Goal: Subscribe to service/newsletter

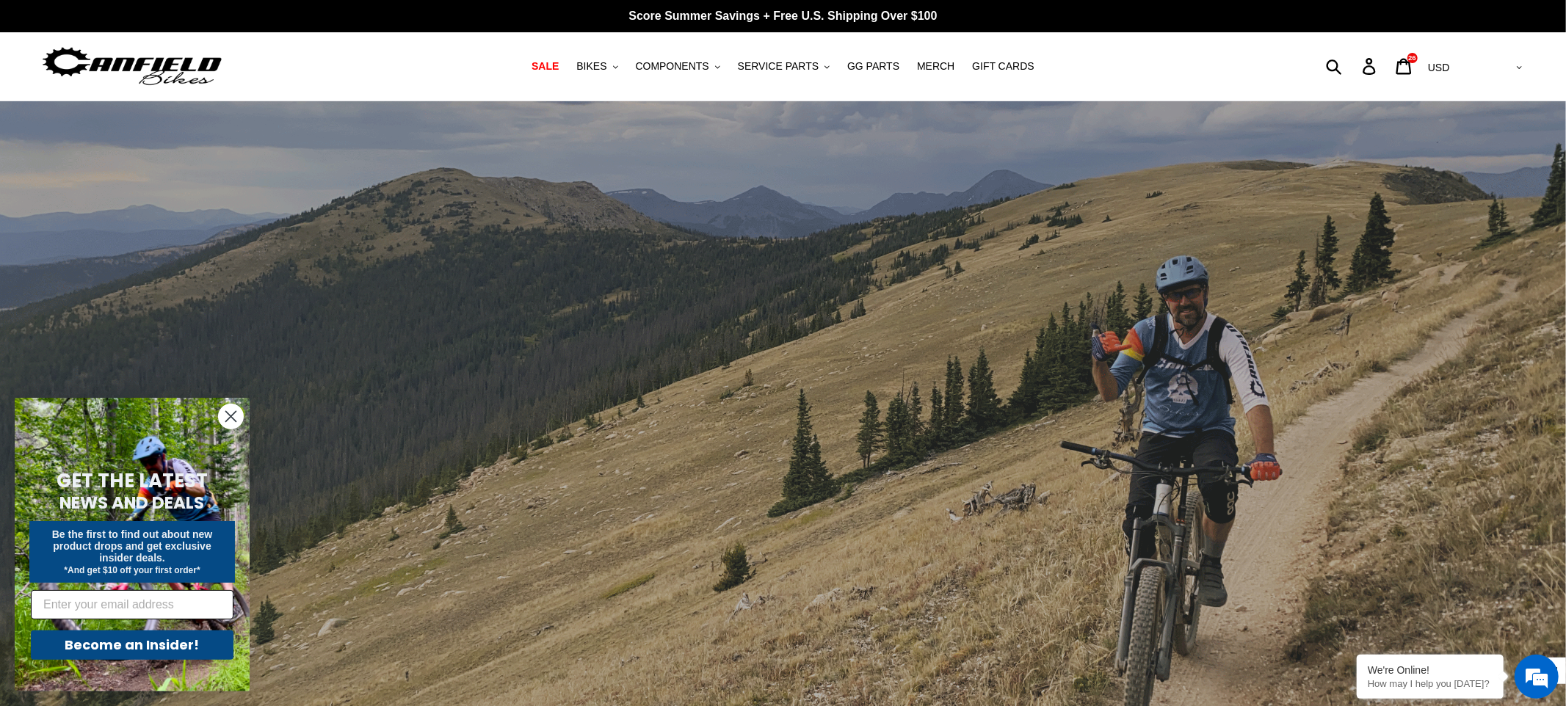
click at [121, 606] on input "Email" at bounding box center [132, 604] width 203 height 29
click at [73, 451] on div "GET THE LATEST NEWS AND DEALS Be the first to find out about new product drops …" at bounding box center [132, 563] width 206 height 257
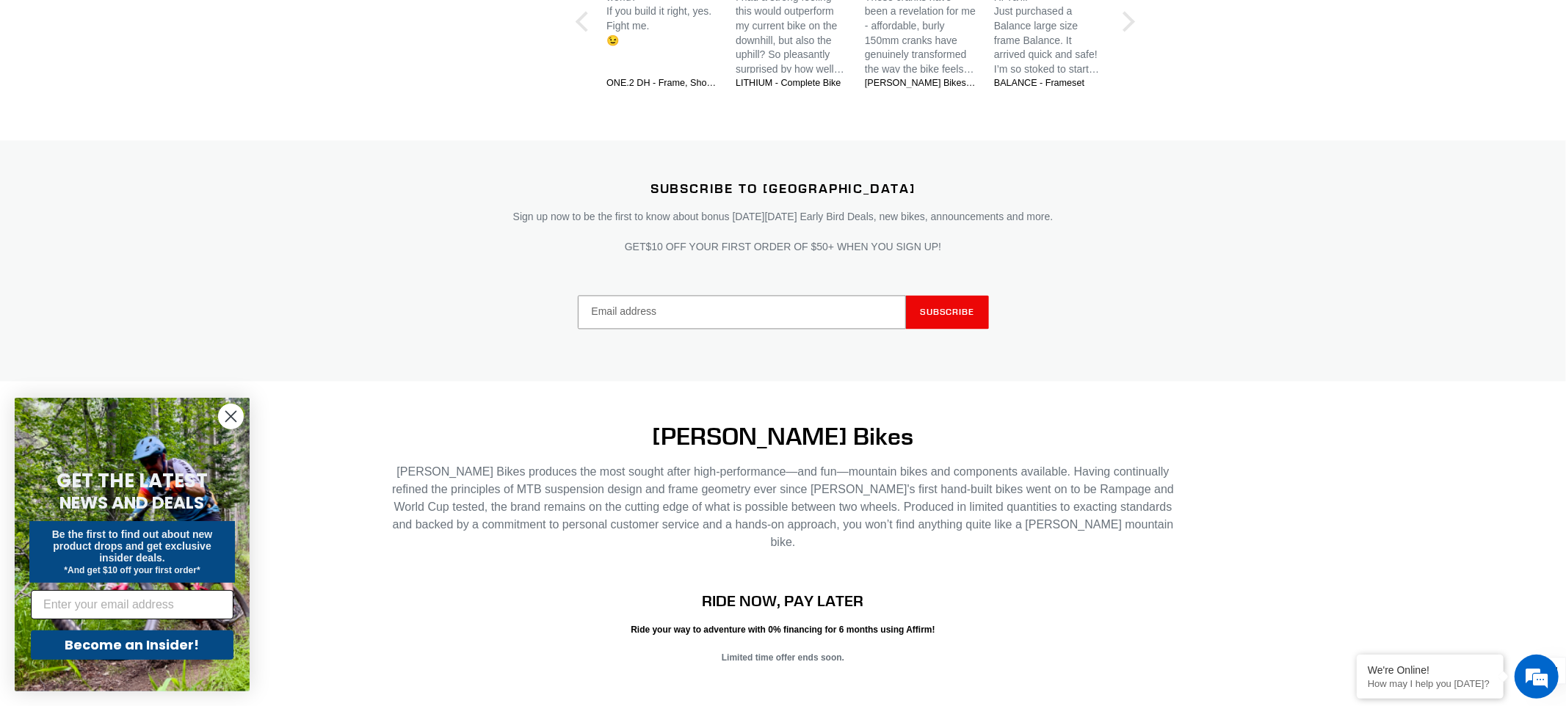
scroll to position [2977, 0]
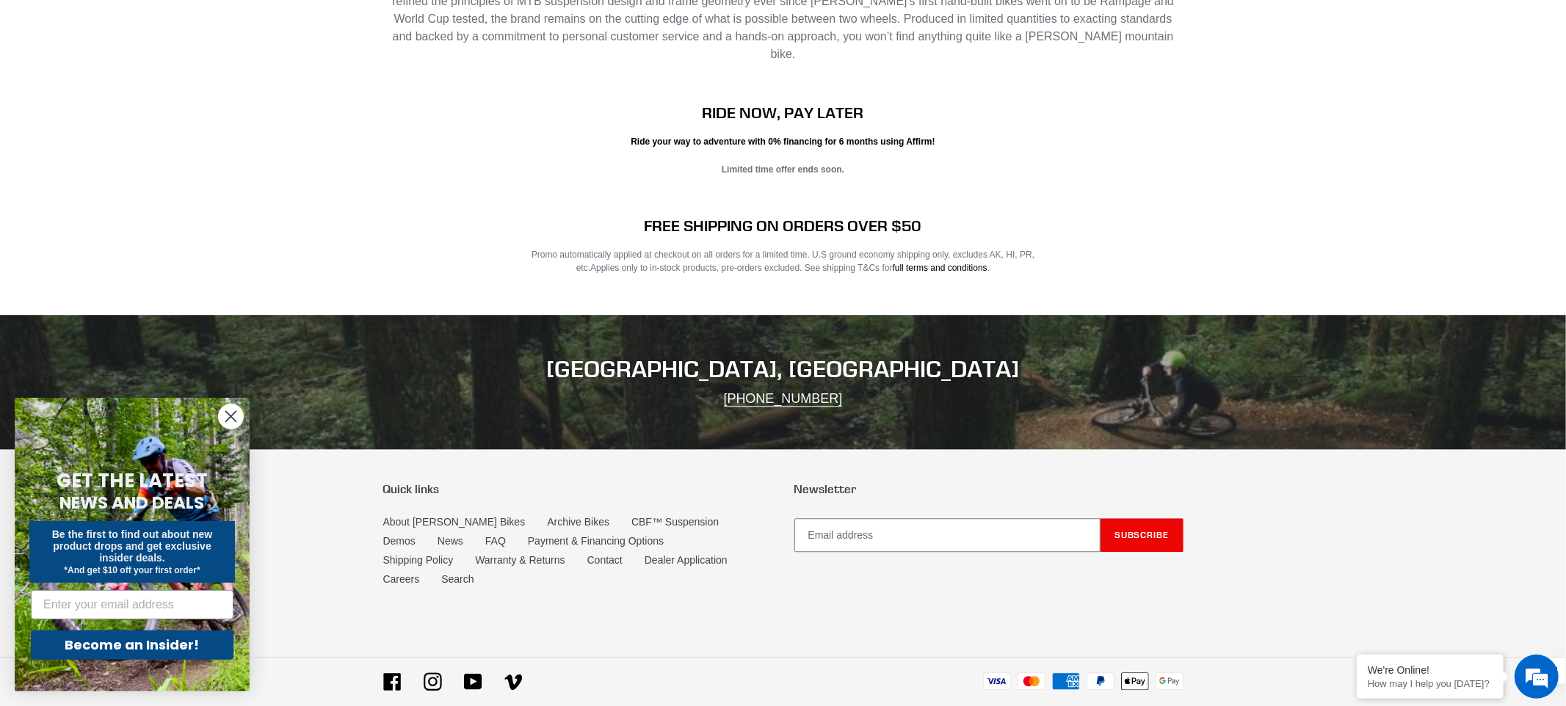
click at [866, 518] on input "Email address" at bounding box center [947, 535] width 306 height 34
type input "m"
click at [863, 518] on input "tramdogs@gma" at bounding box center [947, 535] width 306 height 34
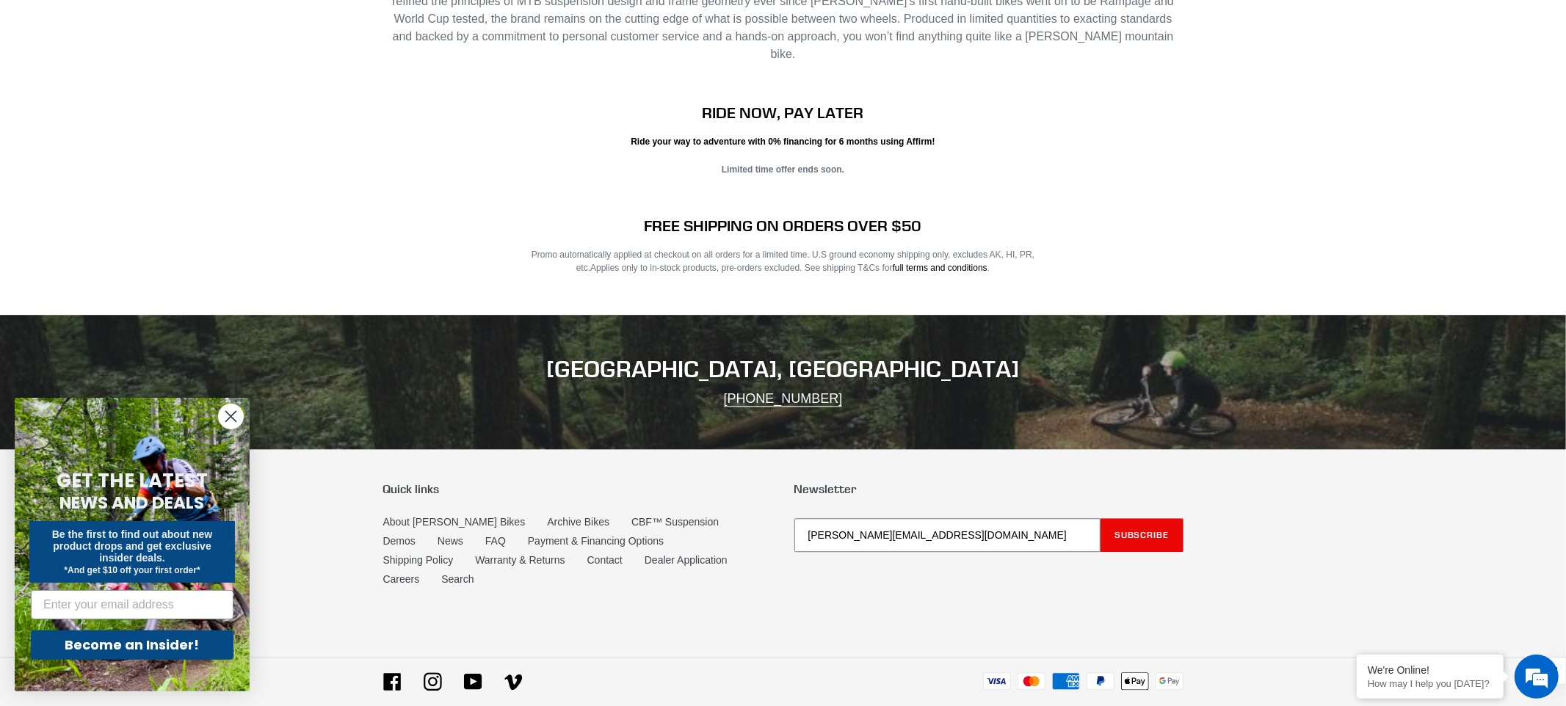
type input "[PERSON_NAME][EMAIL_ADDRESS][DOMAIN_NAME]"
click at [1100, 518] on button "Subscribe" at bounding box center [1141, 535] width 83 height 34
